Goal: Check status

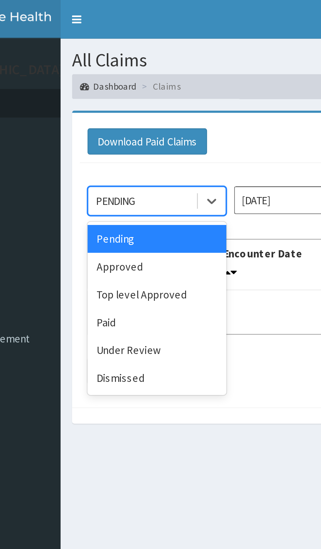
click at [117, 148] on div "Under Review" at bounding box center [116, 149] width 59 height 12
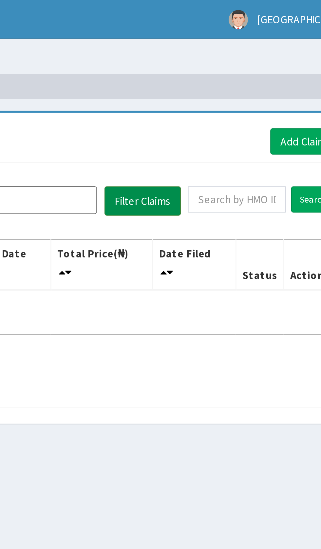
click at [232, 87] on button "Filter Claims" at bounding box center [228, 85] width 32 height 12
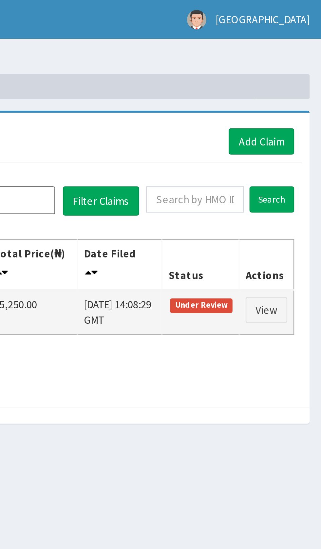
click at [273, 131] on span "Under Review" at bounding box center [270, 130] width 27 height 6
click at [301, 129] on link "View" at bounding box center [298, 131] width 18 height 11
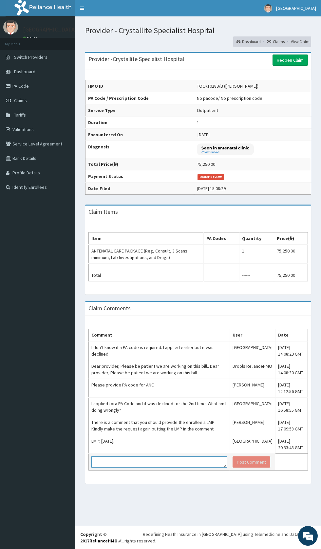
click at [134, 462] on textarea at bounding box center [160, 461] width 136 height 11
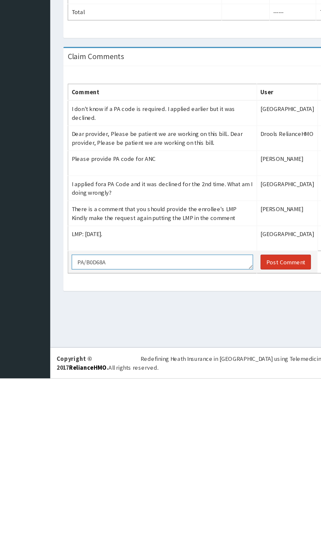
type textarea "PA/B0D68A"
click at [244, 464] on button "Post Comment" at bounding box center [252, 461] width 38 height 11
